Goal: Transaction & Acquisition: Purchase product/service

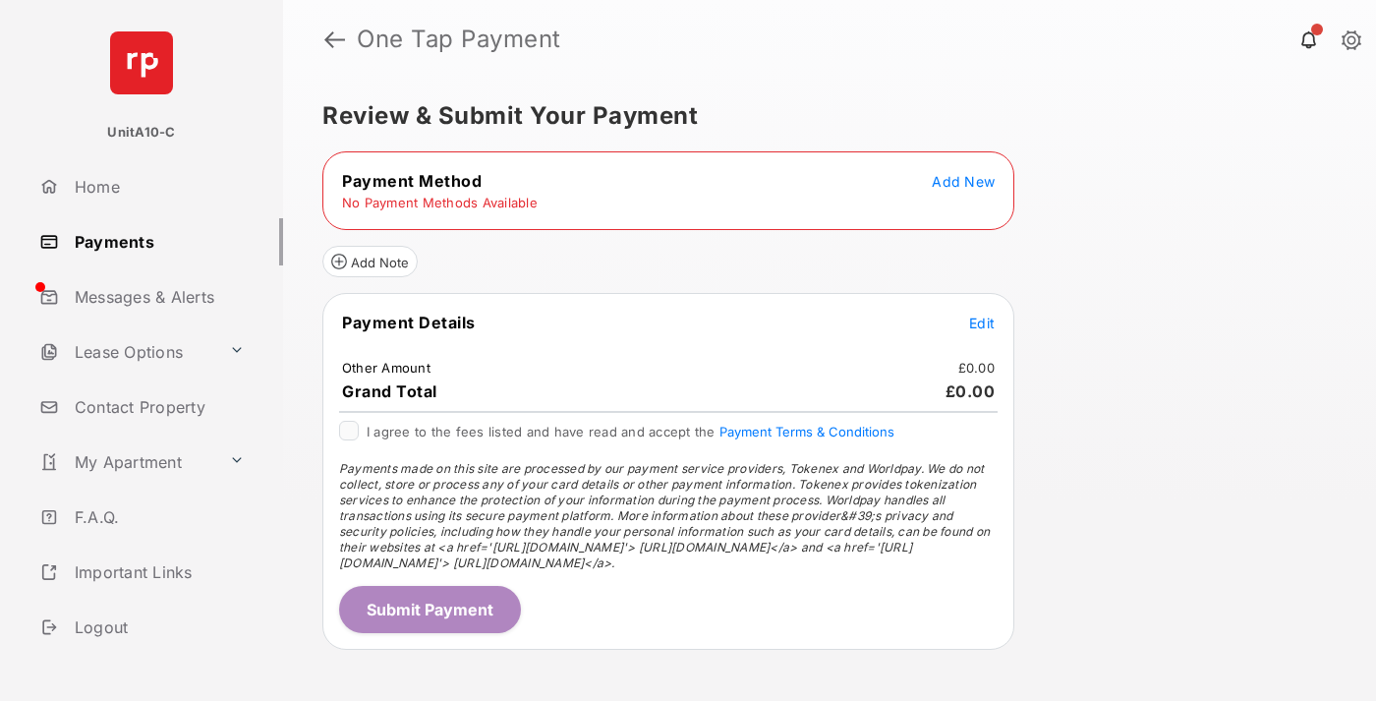
click at [963, 181] on span "Add New" at bounding box center [963, 181] width 63 height 17
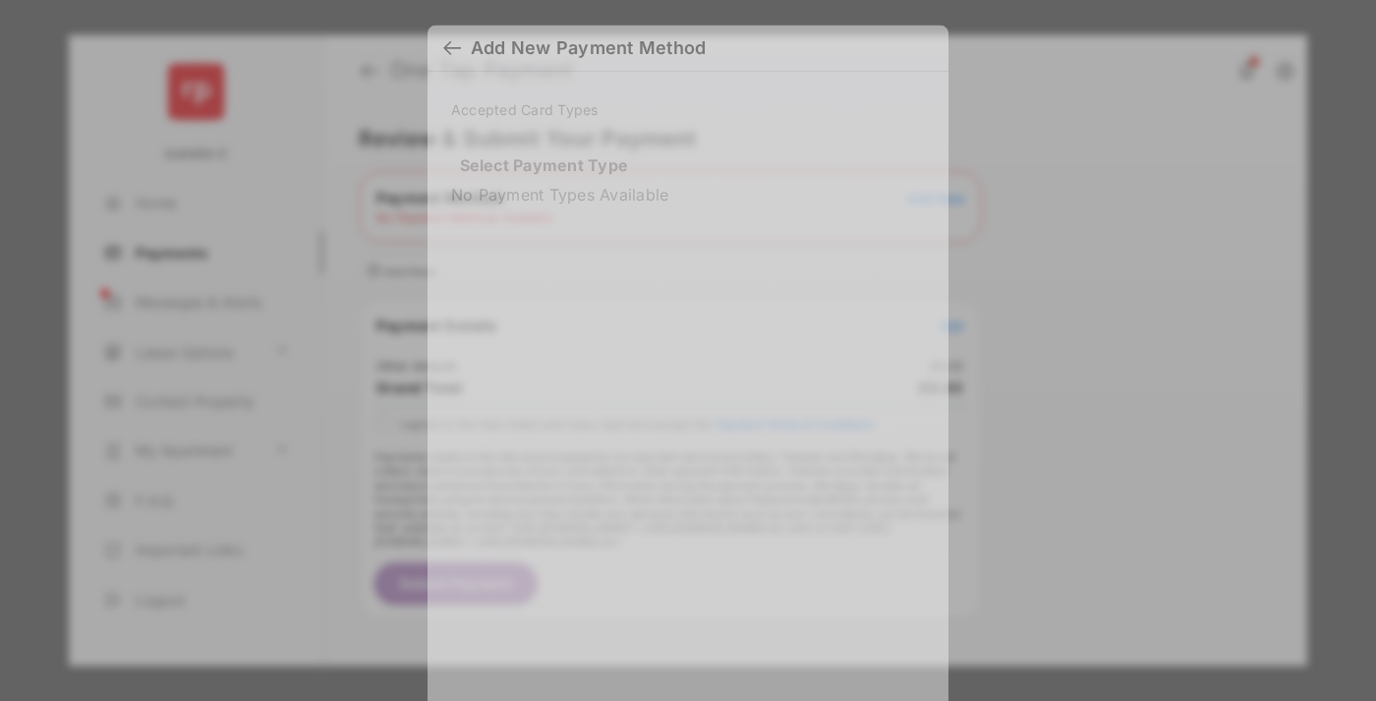
scroll to position [15, 0]
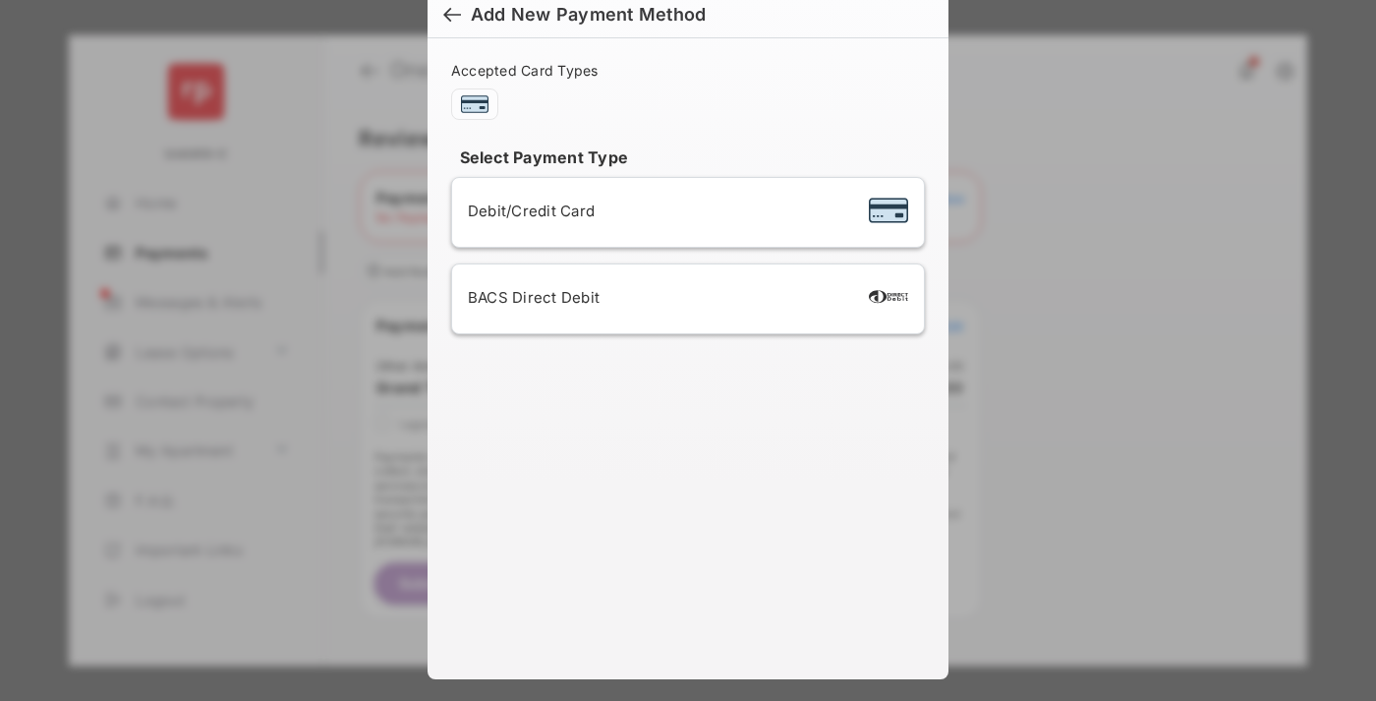
click at [526, 210] on span "Debit/Credit Card" at bounding box center [531, 211] width 127 height 19
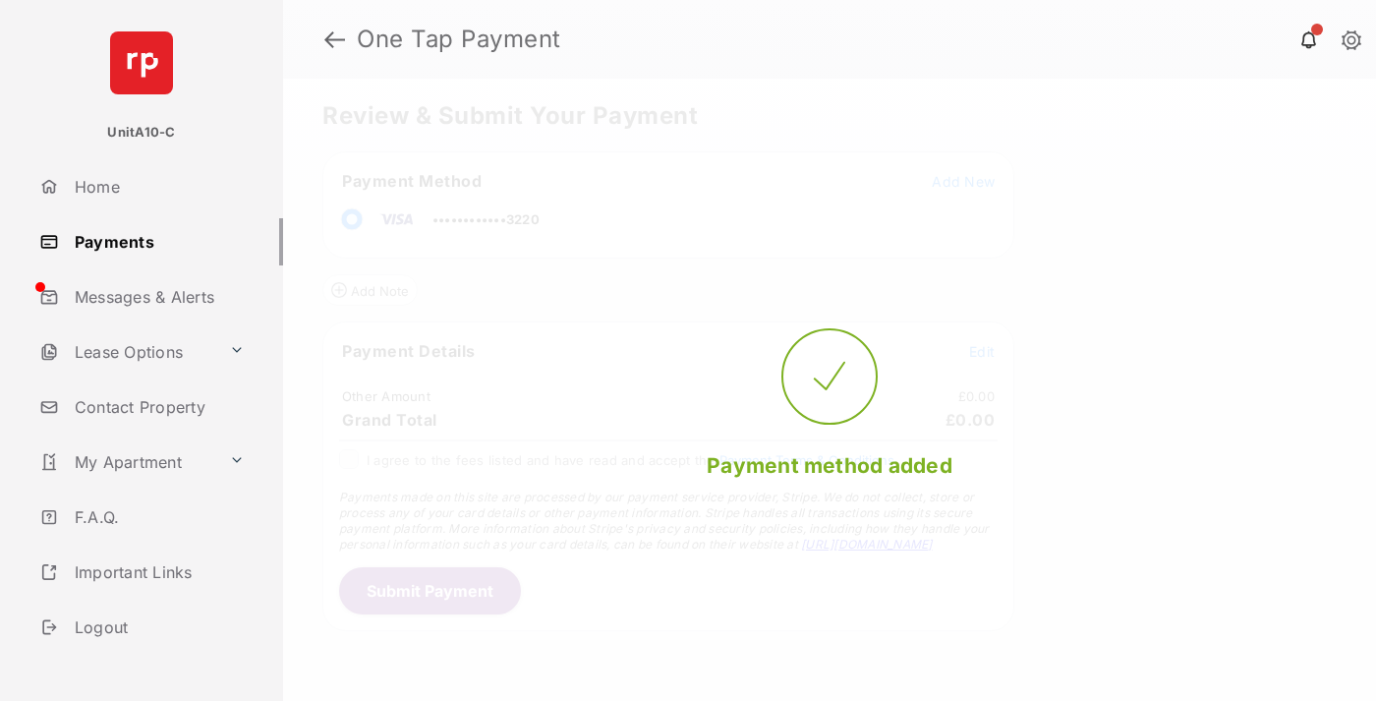
click at [982, 351] on span "Edit" at bounding box center [982, 351] width 26 height 17
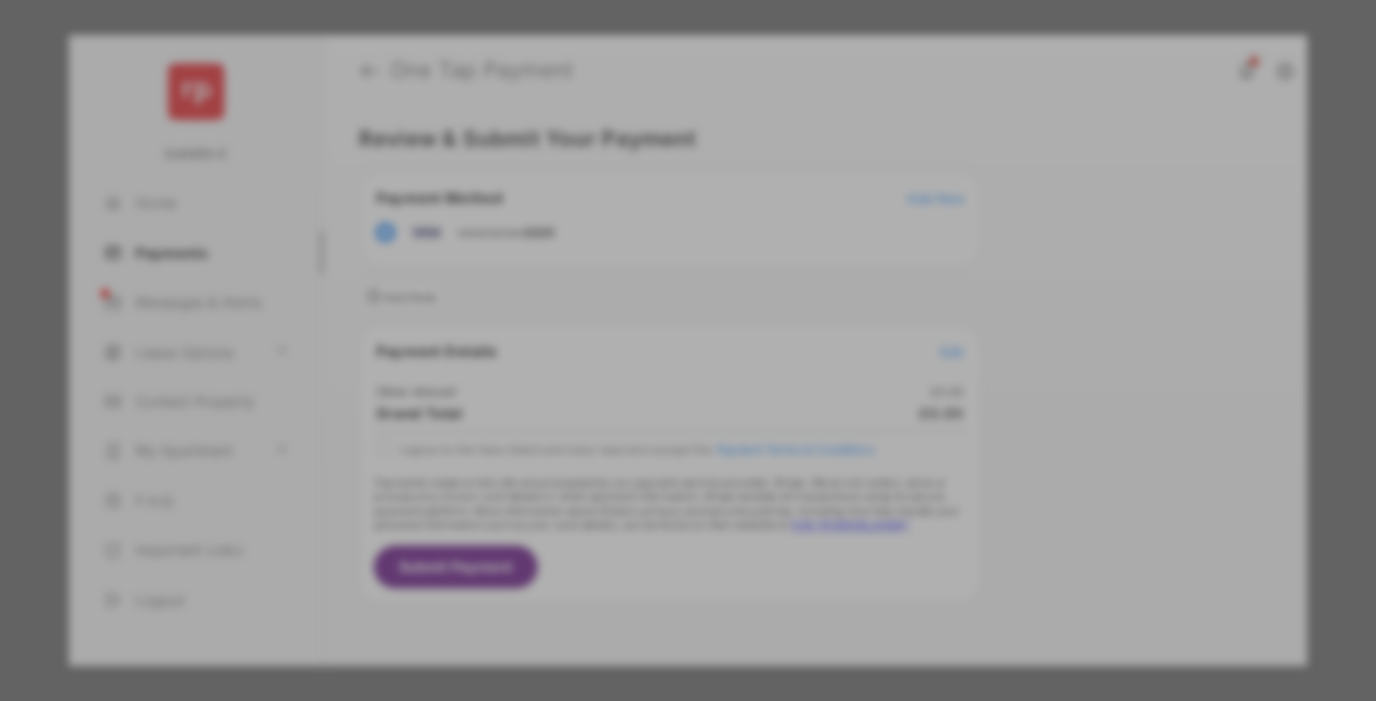
type input "**"
click at [621, 495] on button "Save" at bounding box center [621, 518] width 98 height 47
